Goal: Information Seeking & Learning: Learn about a topic

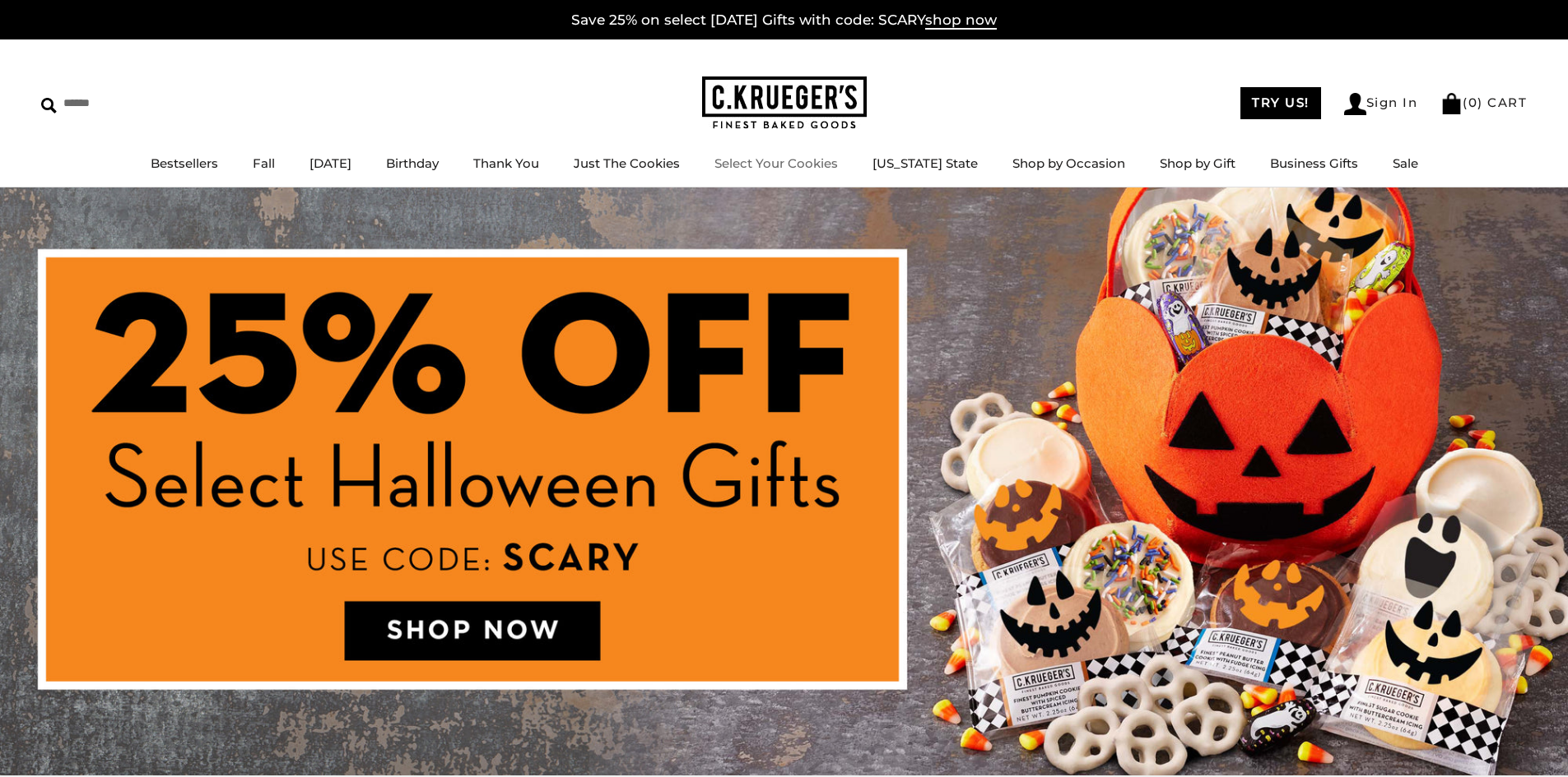
click at [800, 158] on link "Select Your Cookies" at bounding box center [776, 163] width 123 height 16
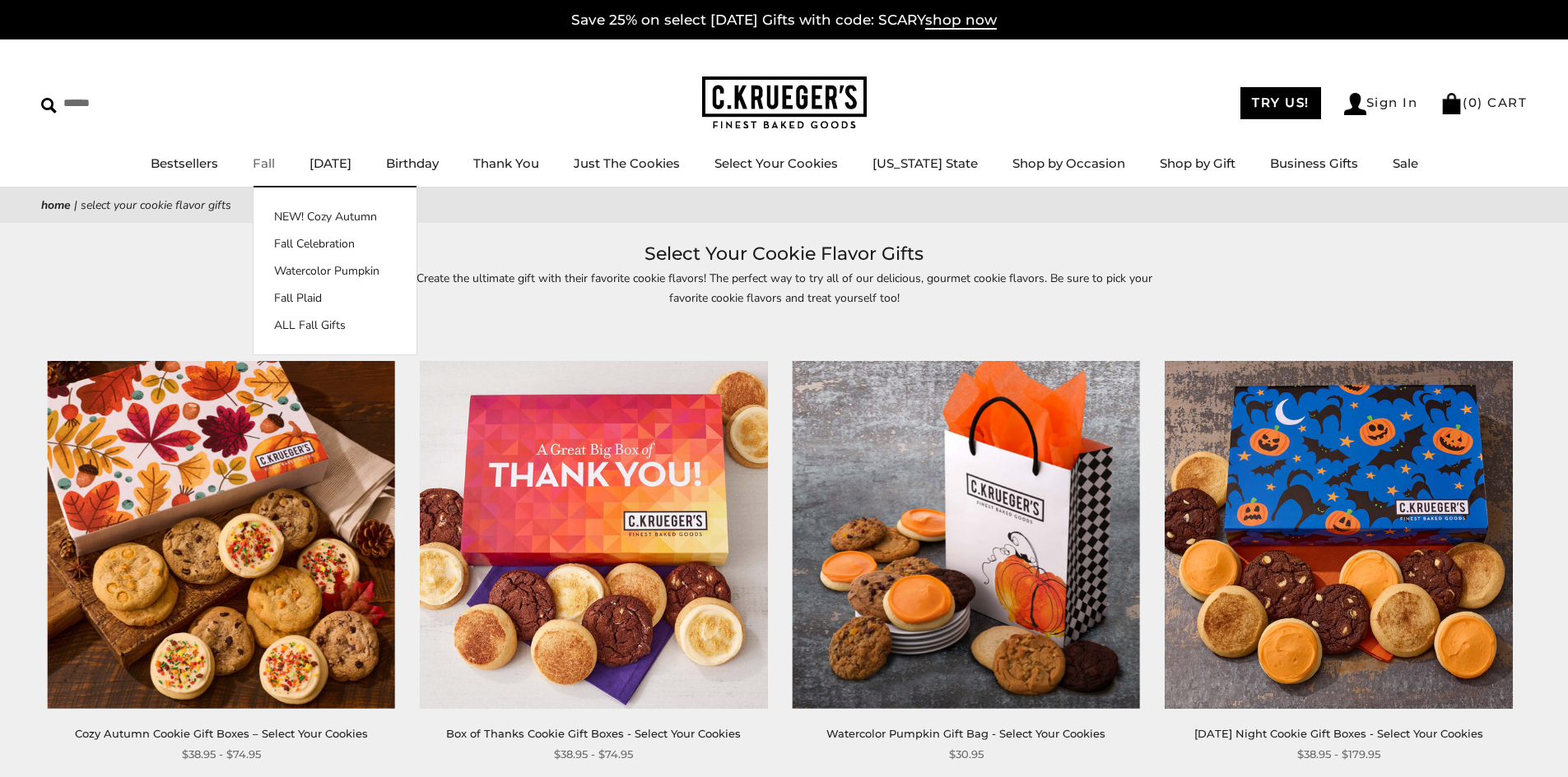
click at [274, 166] on link "Fall" at bounding box center [264, 163] width 23 height 16
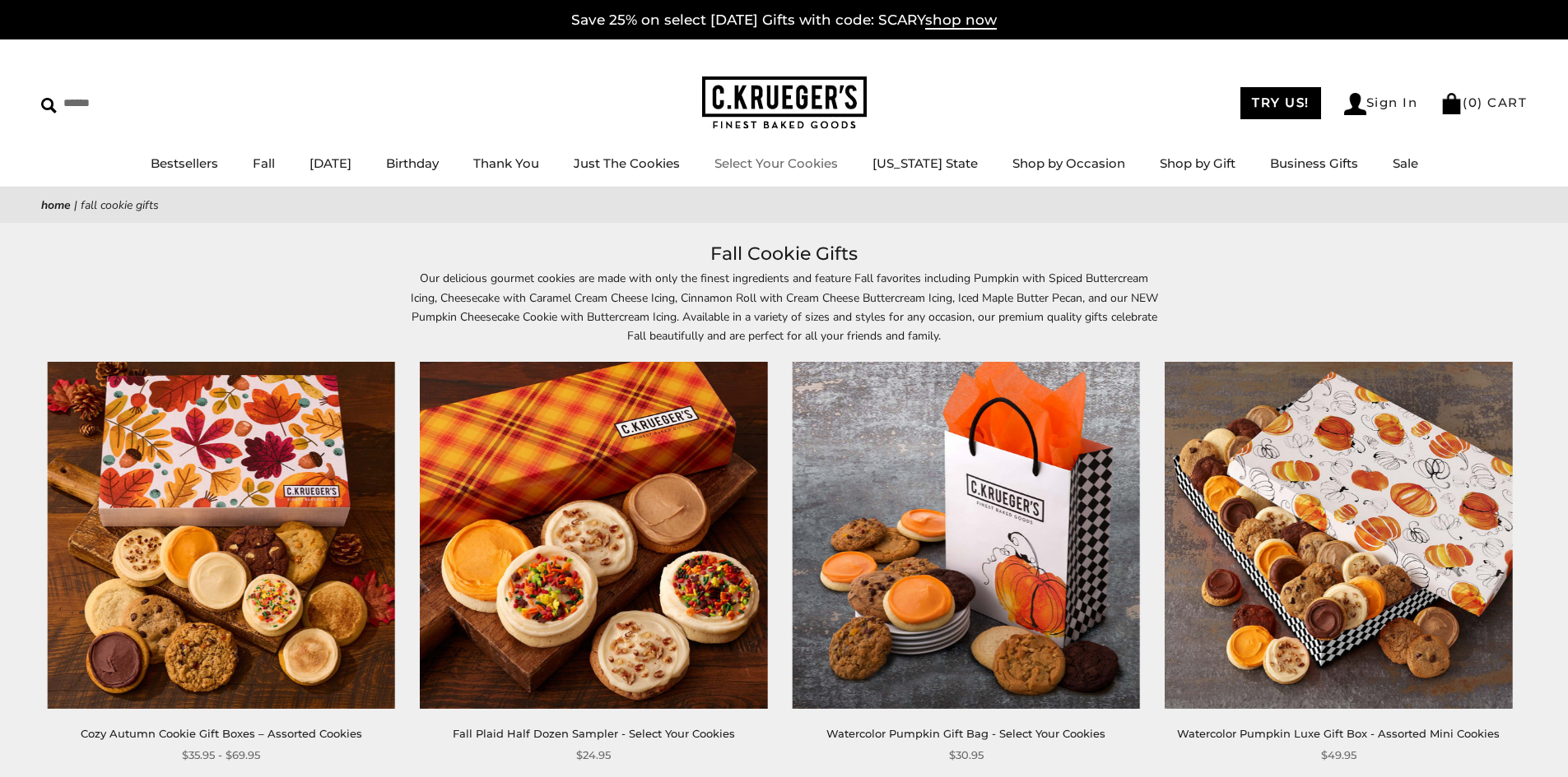
click at [838, 161] on link "Select Your Cookies" at bounding box center [776, 163] width 123 height 16
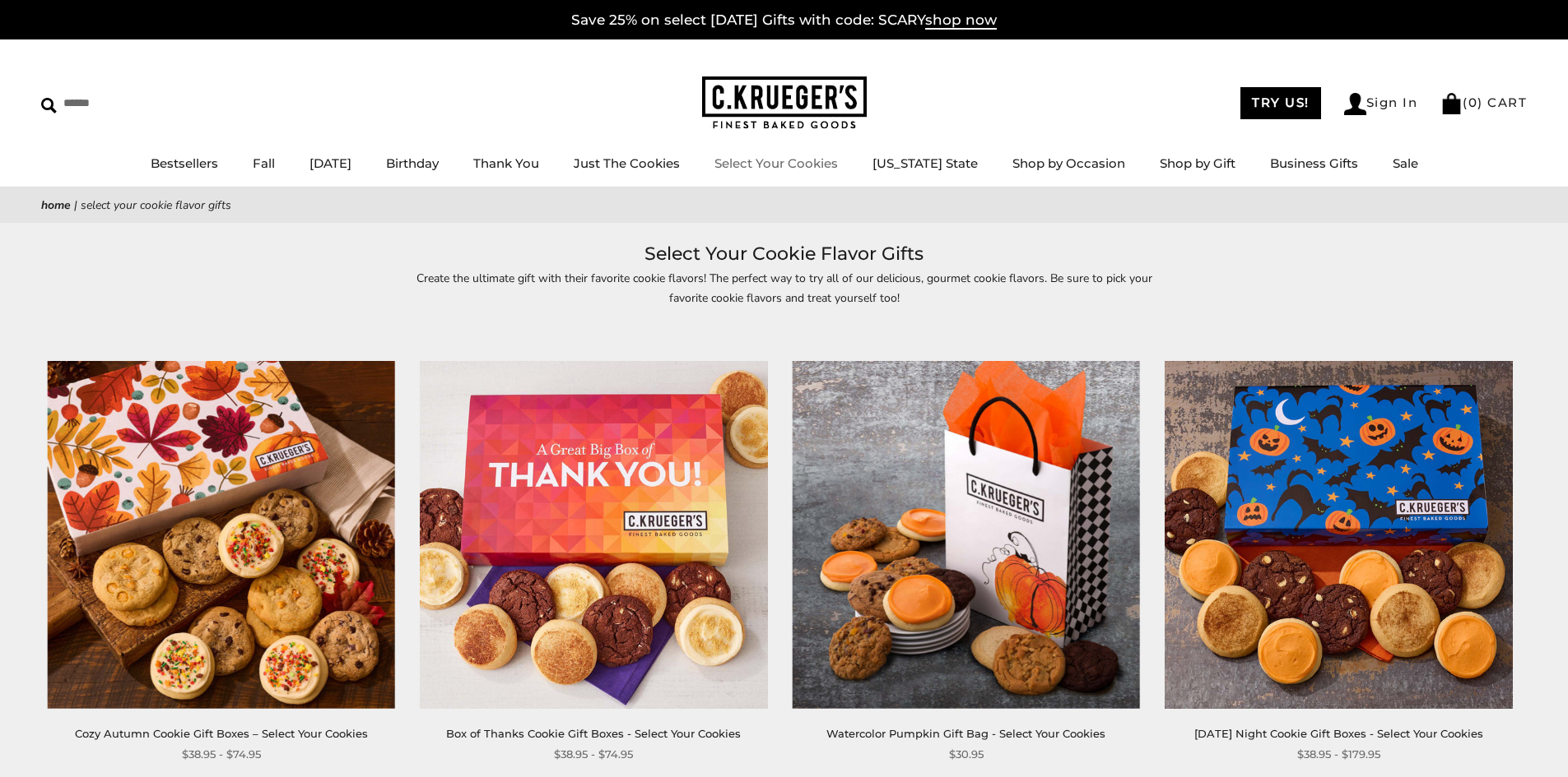
click at [838, 162] on link "Select Your Cookies" at bounding box center [776, 163] width 123 height 16
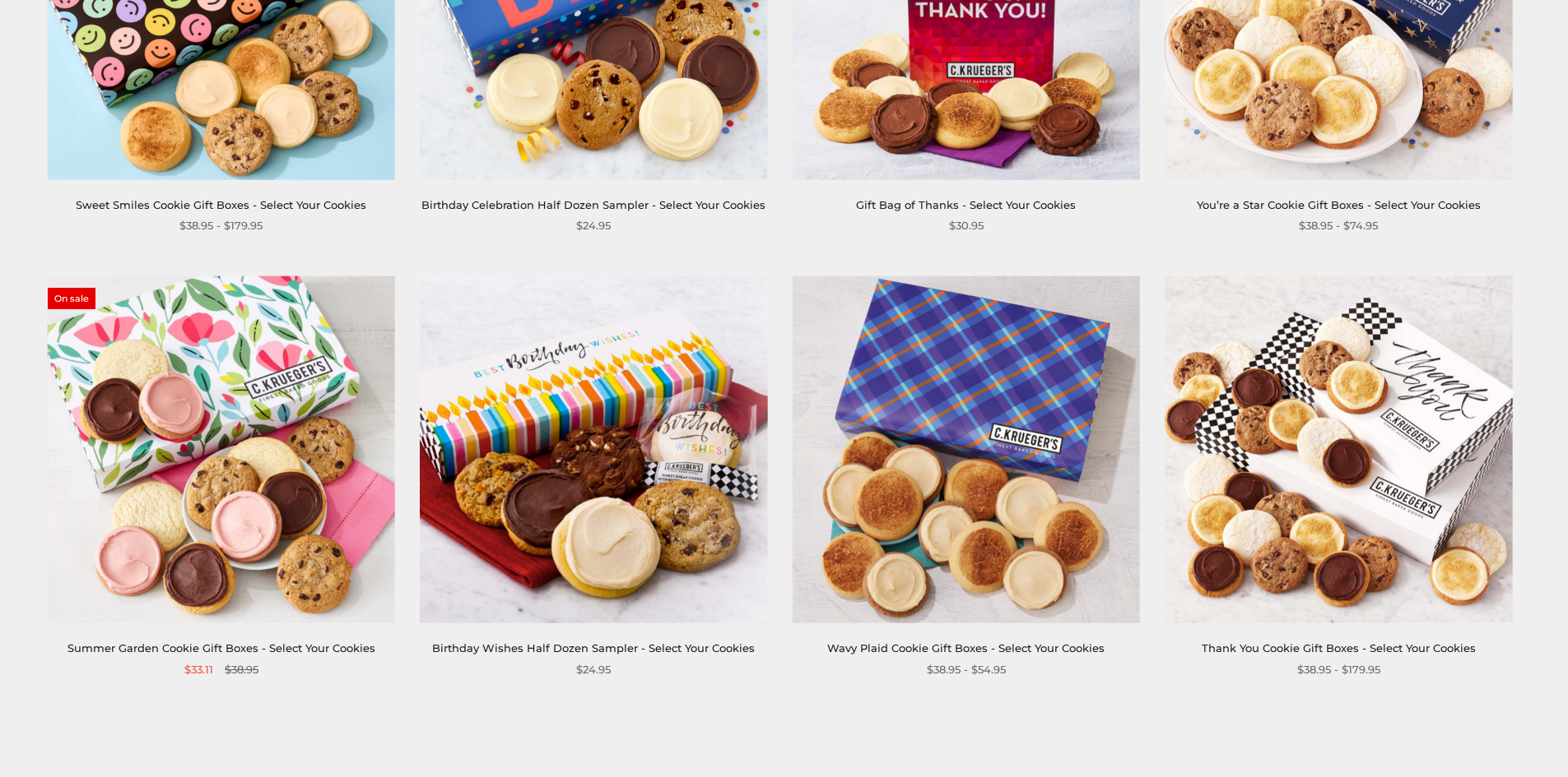
scroll to position [2872, 0]
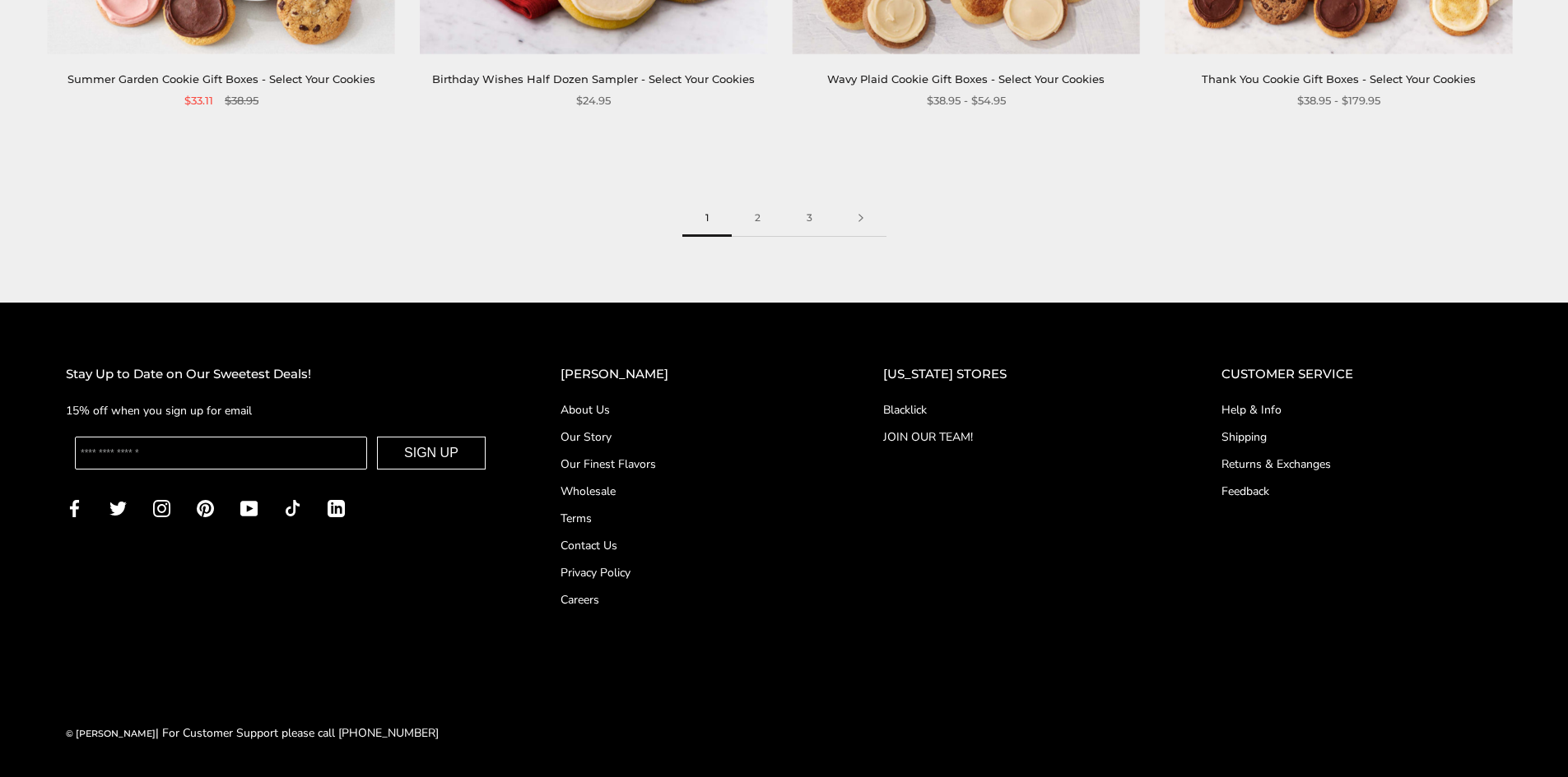
click at [635, 466] on link "Our Finest Flavors" at bounding box center [688, 464] width 257 height 17
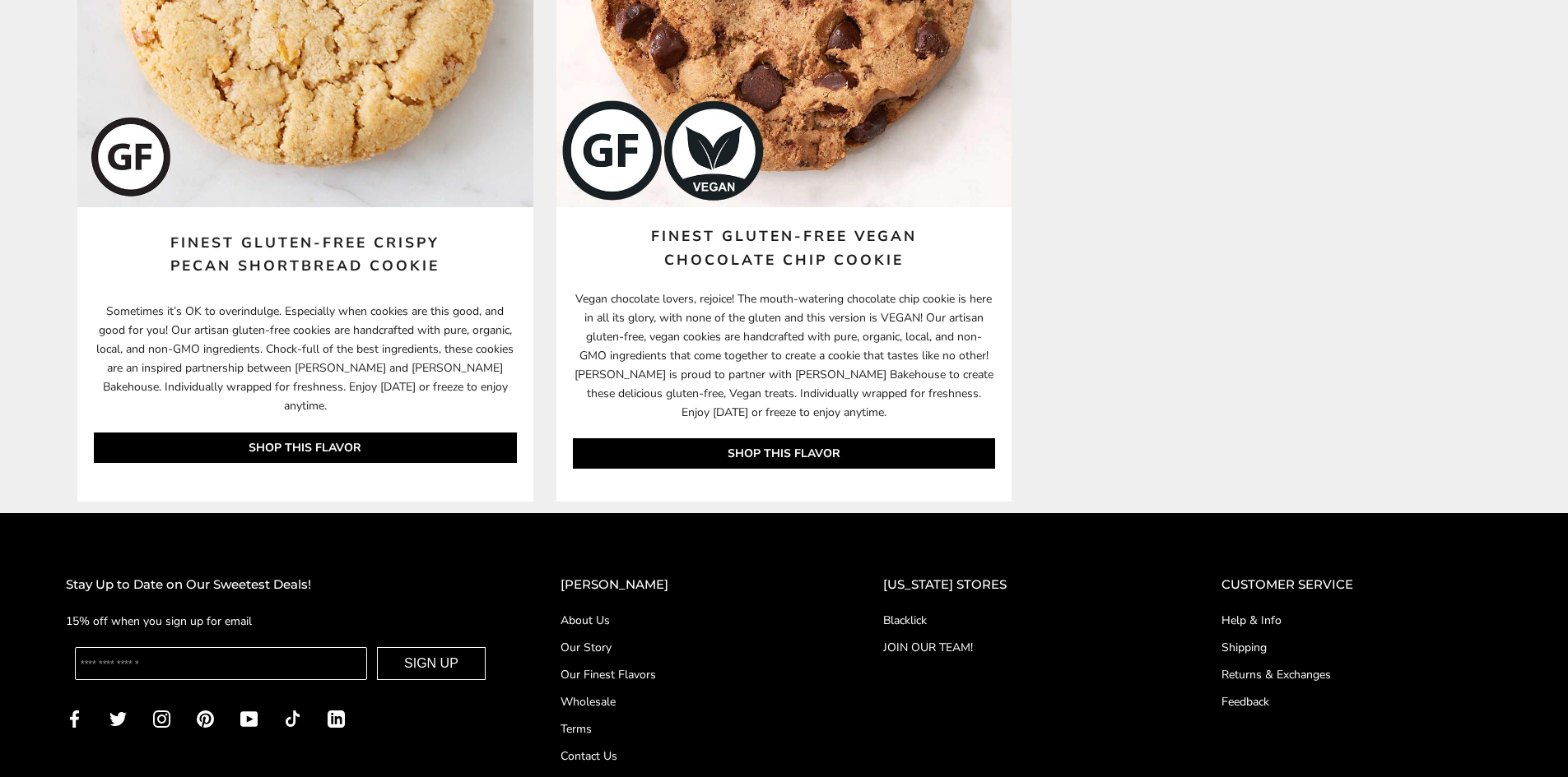
scroll to position [8966, 0]
